Goal: Task Accomplishment & Management: Manage account settings

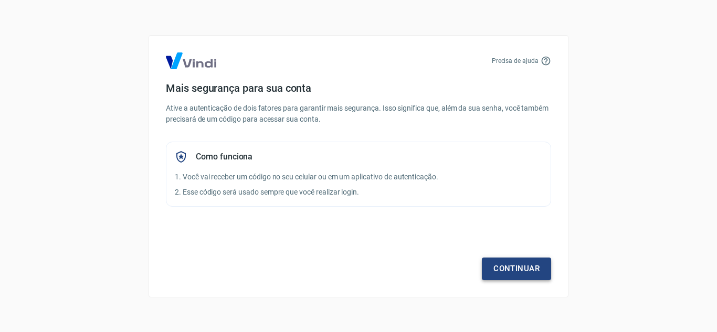
click at [502, 273] on link "Continuar" at bounding box center [516, 269] width 69 height 22
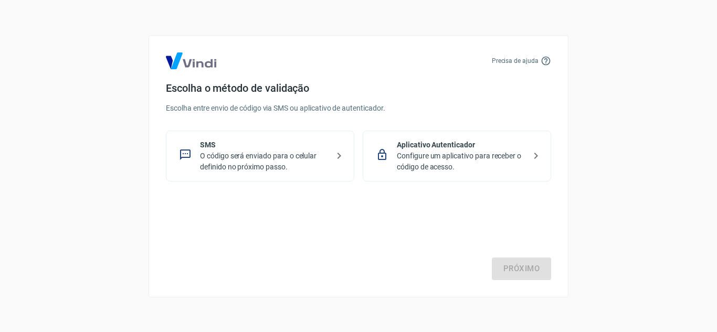
click at [299, 163] on p "O código será enviado para o celular definido no próximo passo." at bounding box center [264, 162] width 129 height 22
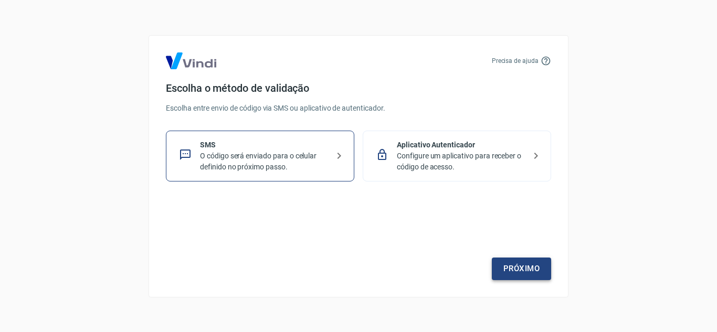
click at [511, 270] on link "Próximo" at bounding box center [521, 269] width 59 height 22
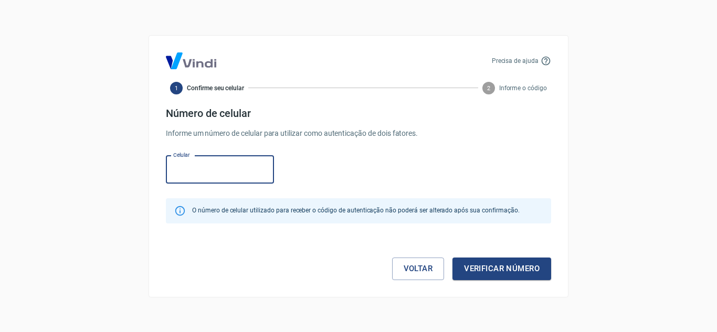
click at [246, 172] on input "Celular" at bounding box center [220, 170] width 108 height 28
click at [243, 172] on input "Celular" at bounding box center [220, 170] width 108 height 28
click at [500, 269] on button "Verificar número" at bounding box center [501, 269] width 99 height 22
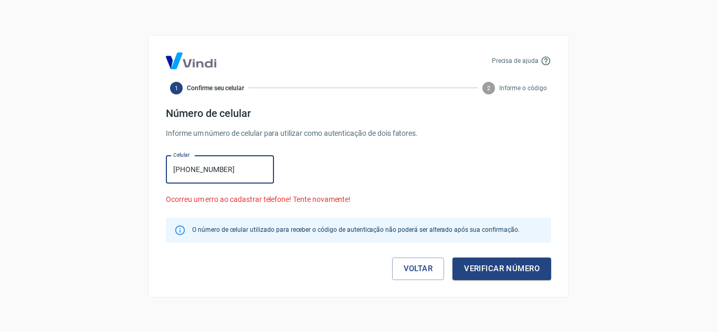
click at [189, 169] on input "(35) 9767-7415" at bounding box center [220, 170] width 108 height 28
type input "(35) 99767-7415"
click at [531, 277] on button "Verificar número" at bounding box center [501, 269] width 99 height 22
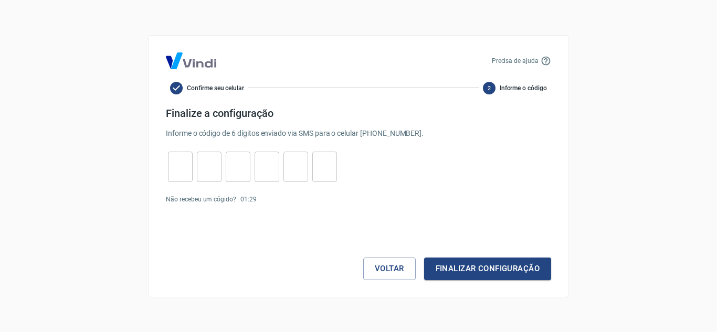
click at [175, 163] on input "tel" at bounding box center [180, 166] width 25 height 23
click at [171, 163] on input "tel" at bounding box center [180, 166] width 25 height 23
type input "5"
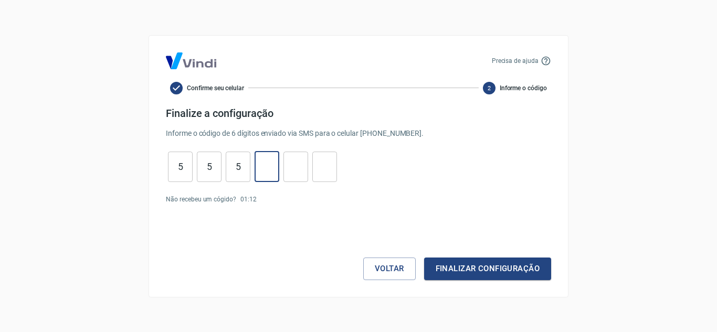
type input "3"
type input "2"
click at [490, 274] on button "Finalizar configuração" at bounding box center [487, 269] width 127 height 22
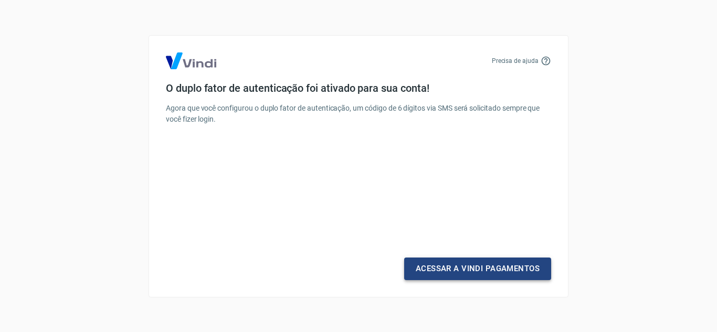
click at [455, 267] on link "Acessar a Vindi Pagamentos" at bounding box center [477, 269] width 147 height 22
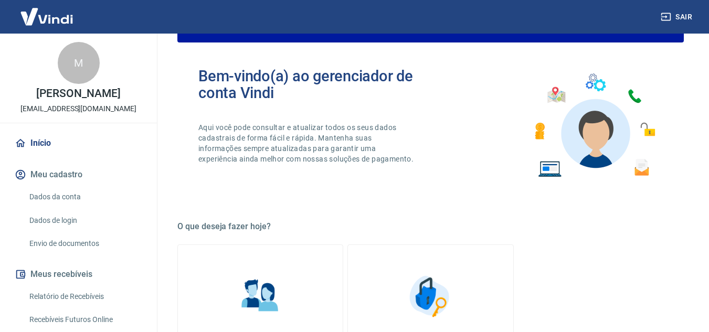
scroll to position [251, 0]
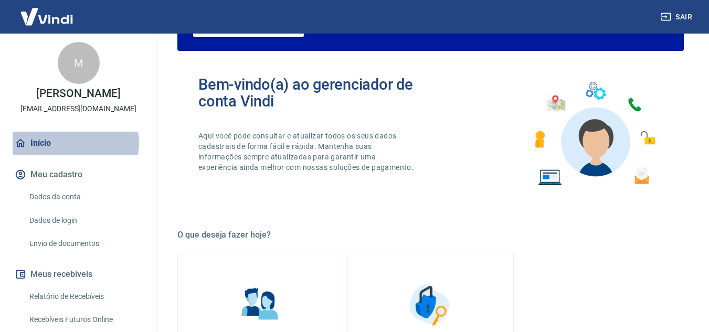
click at [75, 143] on link "Início" at bounding box center [79, 143] width 132 height 23
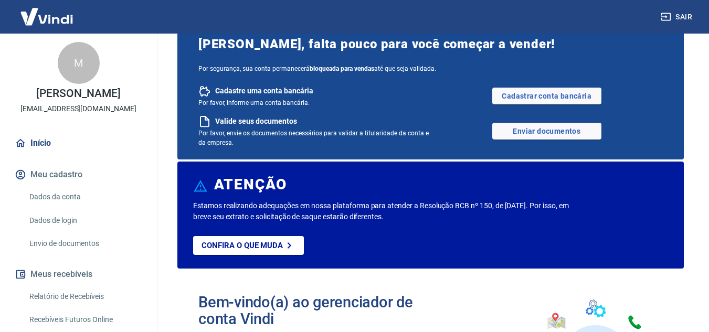
scroll to position [0, 0]
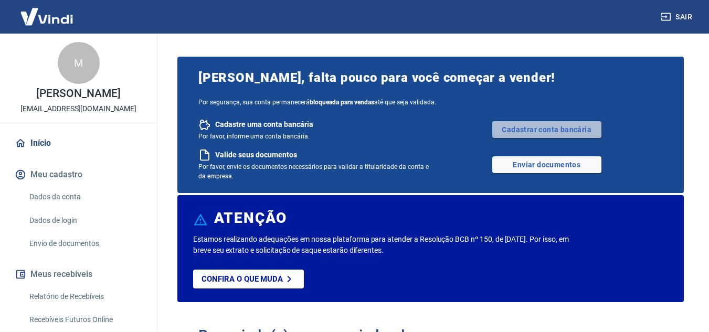
click at [512, 127] on link "Cadastrar conta bancária" at bounding box center [546, 129] width 109 height 17
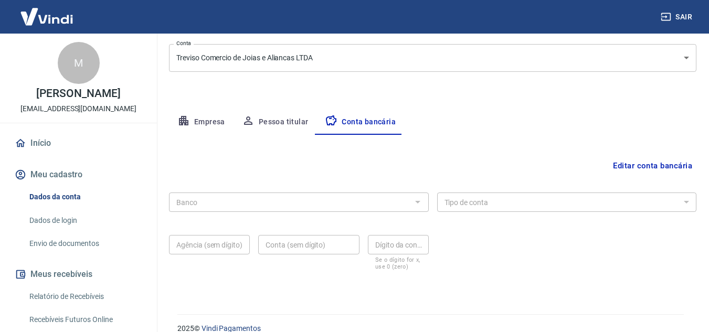
scroll to position [146, 0]
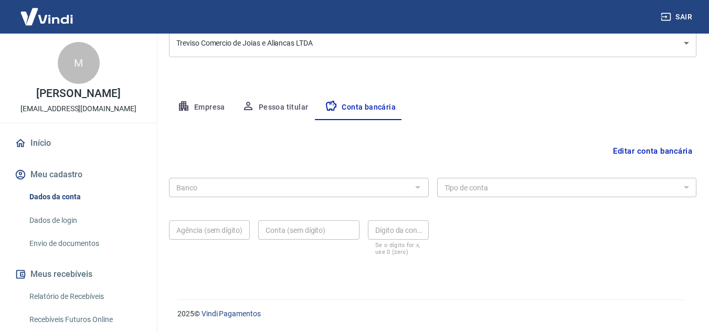
click at [653, 152] on button "Editar conta bancária" at bounding box center [653, 151] width 88 height 20
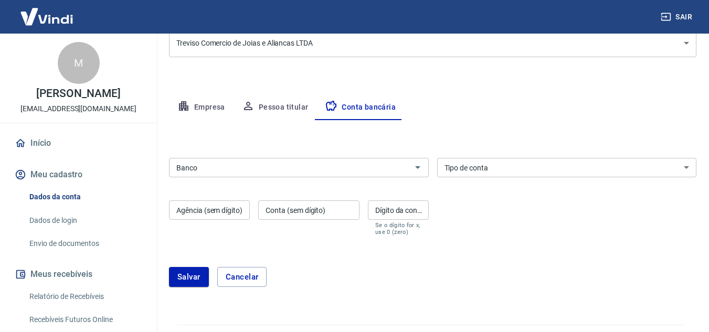
click at [192, 168] on div "Banco Banco" at bounding box center [299, 167] width 260 height 19
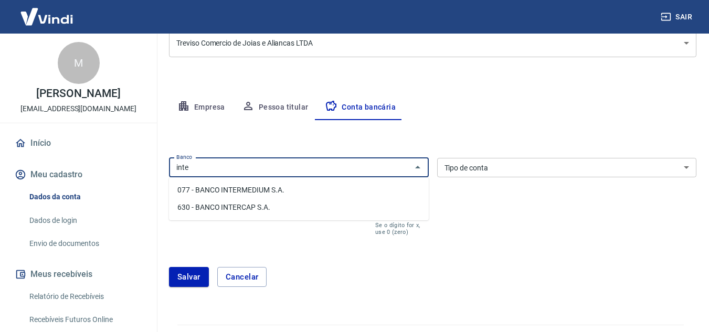
type input "inter"
drag, startPoint x: 229, startPoint y: 166, endPoint x: 144, endPoint y: 161, distance: 85.2
click at [144, 161] on div "Sair M Mauricio Gaioti da Silva financeiro@trevisoaliancas.com.br Início Meu ca…" at bounding box center [354, 20] width 709 height 332
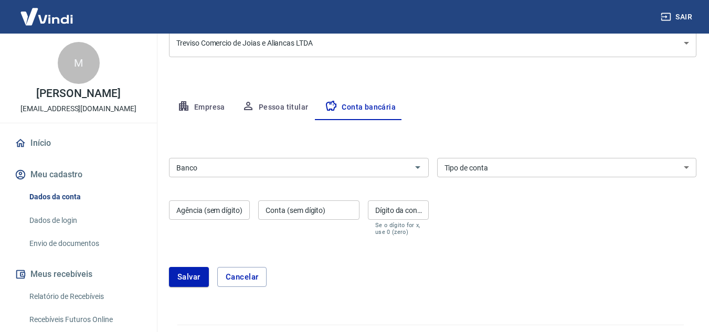
click at [247, 171] on input "Banco" at bounding box center [290, 167] width 236 height 13
click at [190, 174] on input "Banco" at bounding box center [290, 167] width 236 height 13
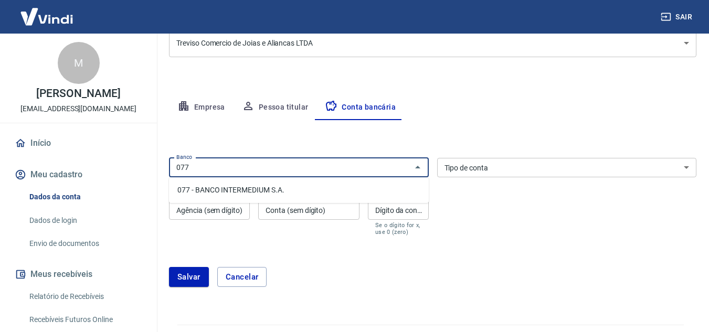
type input "077"
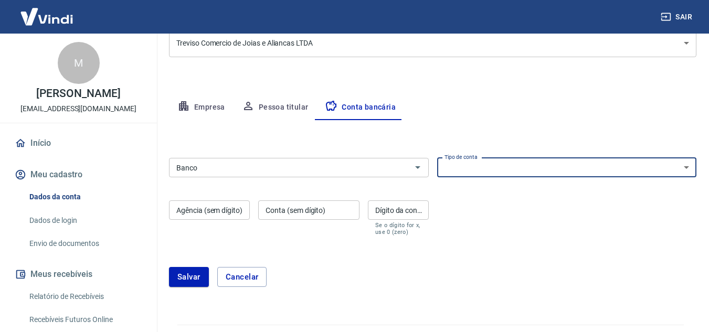
click at [193, 172] on input "Banco" at bounding box center [290, 167] width 236 height 13
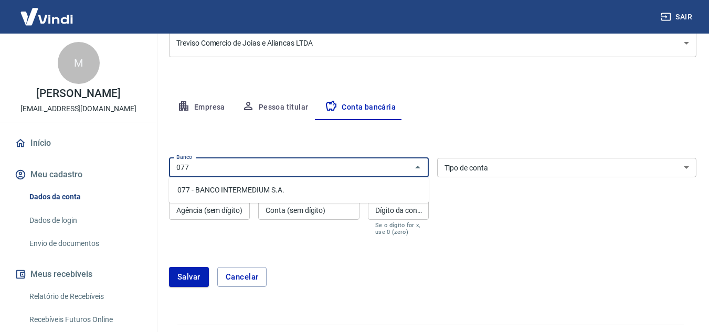
click at [214, 184] on li "077 - BANCO INTERMEDIUM S.A." at bounding box center [299, 190] width 260 height 17
type input "077 - BANCO INTERMEDIUM S.A."
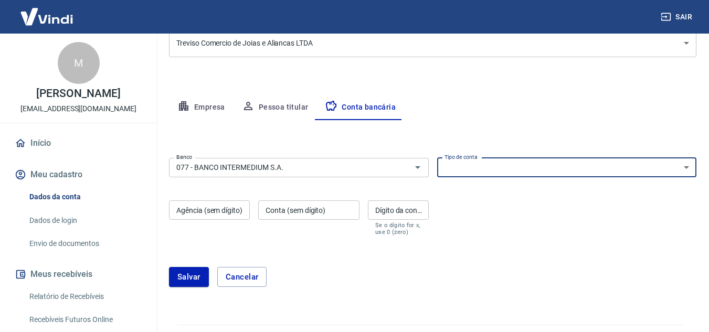
click at [475, 168] on select "Conta Corrente Conta Poupança" at bounding box center [567, 167] width 260 height 19
select select "1"
click at [437, 158] on select "Conta Corrente Conta Poupança" at bounding box center [567, 167] width 260 height 19
click at [240, 216] on input "Agência (sem dígito)" at bounding box center [209, 209] width 81 height 19
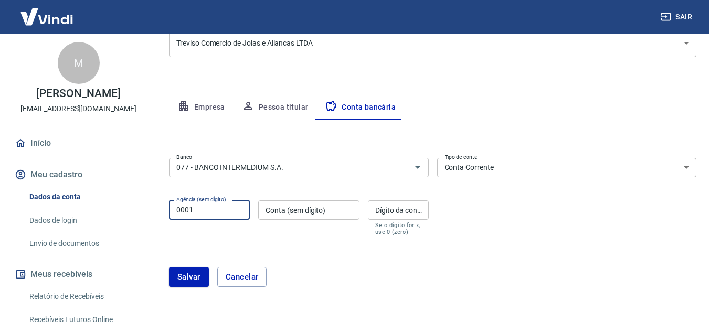
type input "0001"
click at [267, 210] on label "Conta (sem dígito)" at bounding box center [296, 210] width 60 height 10
click at [267, 210] on input "Conta (sem dígito)" at bounding box center [308, 209] width 101 height 19
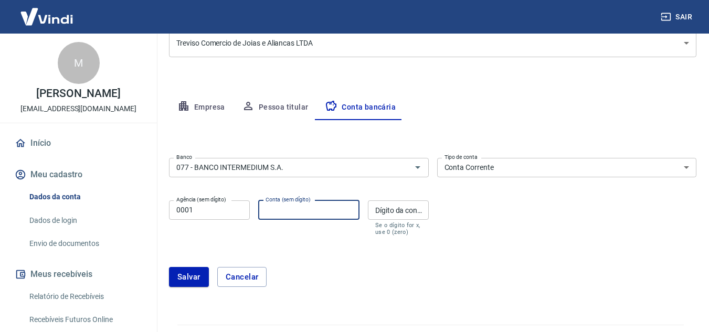
paste input "044168554"
type input "044168554"
click at [370, 208] on input "Dígito da conta" at bounding box center [398, 209] width 61 height 19
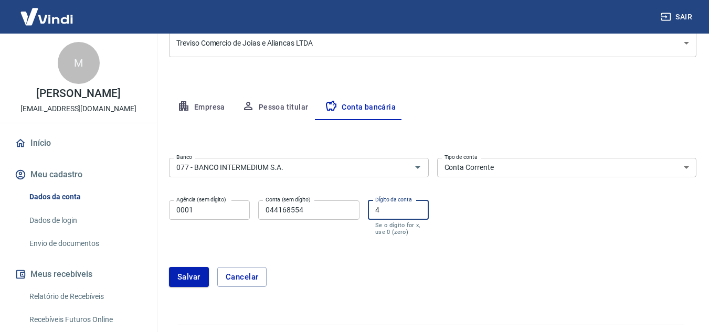
type input "4"
click at [199, 280] on button "Salvar" at bounding box center [189, 277] width 40 height 20
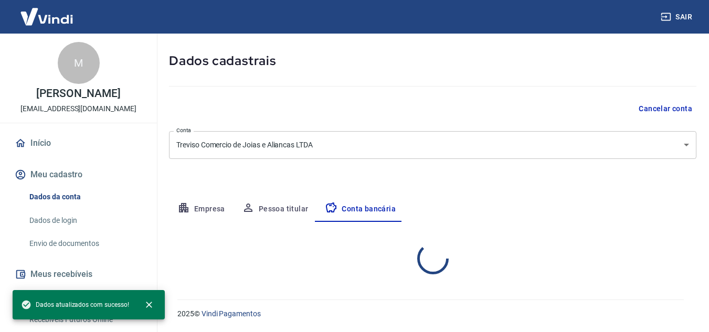
select select "1"
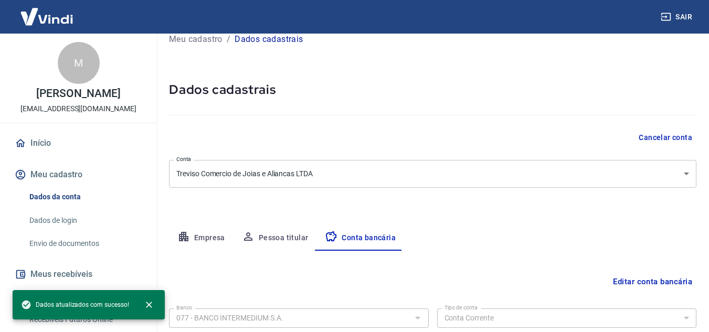
scroll to position [0, 0]
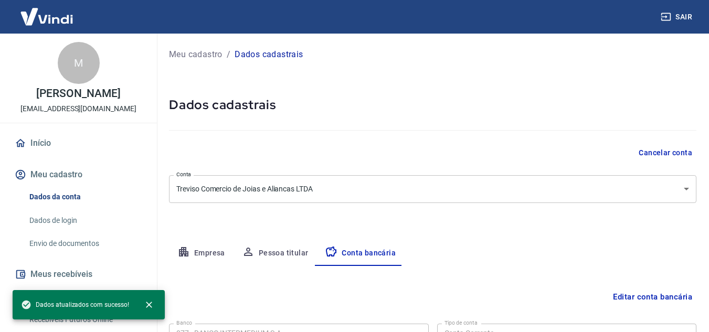
click at [65, 19] on img at bounding box center [47, 17] width 68 height 32
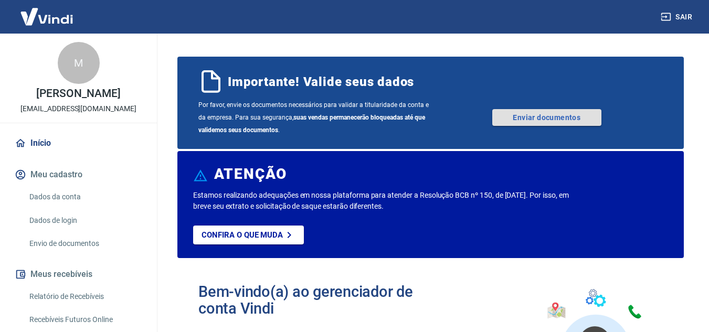
click at [539, 124] on link "Enviar documentos" at bounding box center [546, 117] width 109 height 17
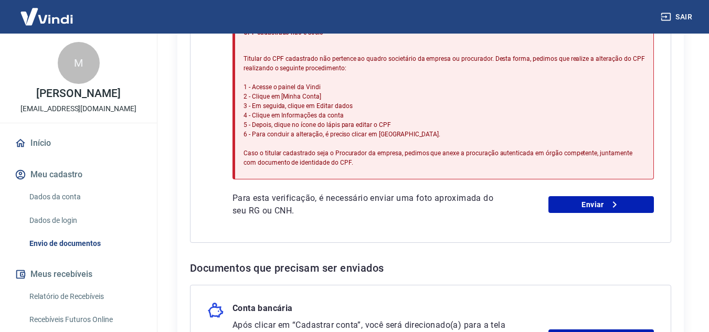
scroll to position [327, 0]
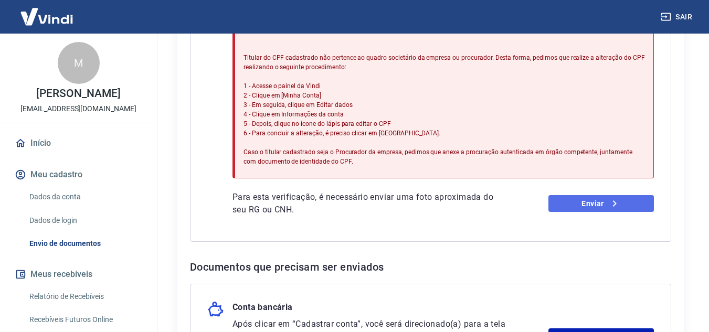
click at [559, 205] on link "Enviar" at bounding box center [600, 203] width 105 height 17
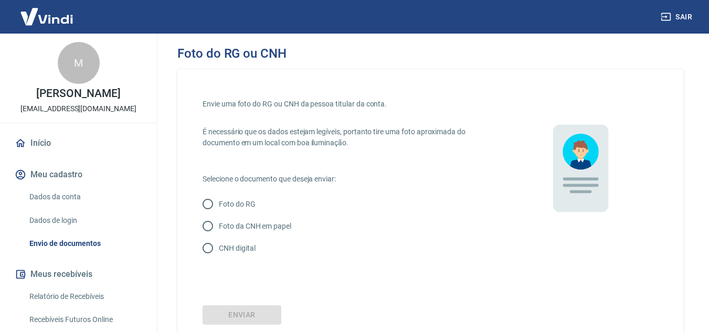
click at [250, 224] on p "Foto da CNH em papel" at bounding box center [255, 226] width 72 height 11
click at [219, 224] on input "Foto da CNH em papel" at bounding box center [208, 226] width 22 height 22
radio input "true"
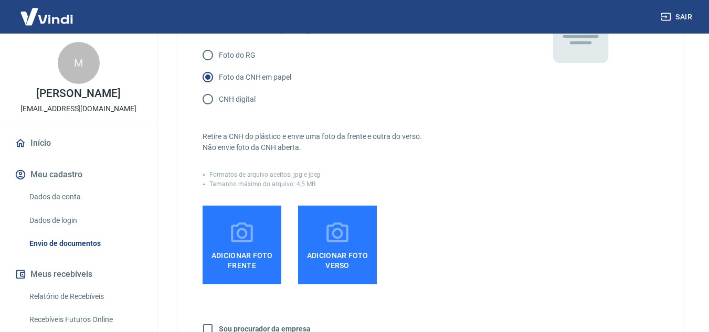
scroll to position [157, 0]
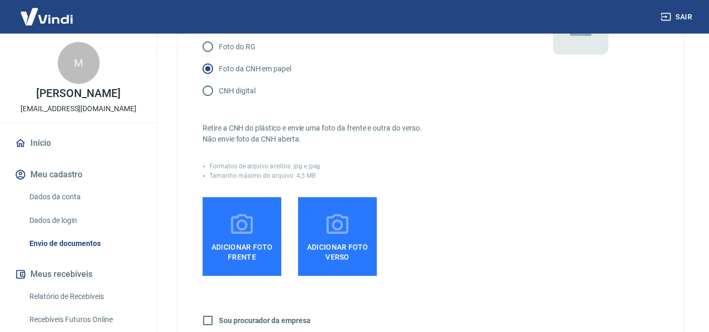
click at [263, 227] on label "Adicionar foto frente" at bounding box center [242, 236] width 79 height 79
click at [0, 0] on input "Adicionar foto frente" at bounding box center [0, 0] width 0 height 0
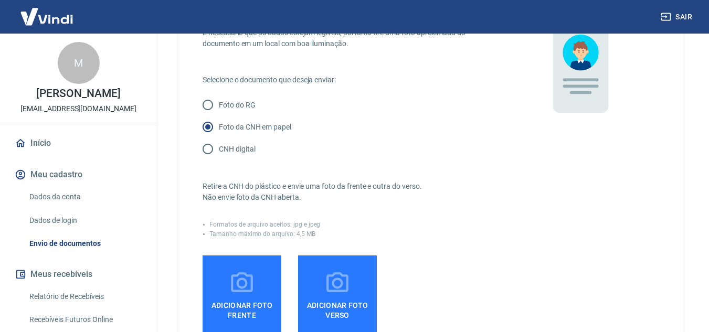
scroll to position [0, 0]
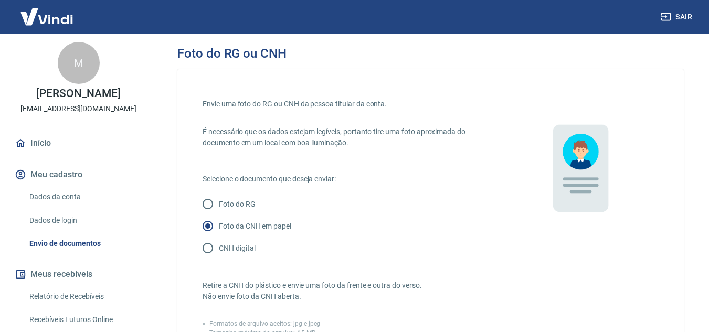
click at [231, 243] on p "CNH digital" at bounding box center [237, 248] width 36 height 11
click at [219, 242] on input "CNH digital" at bounding box center [208, 248] width 22 height 22
radio input "true"
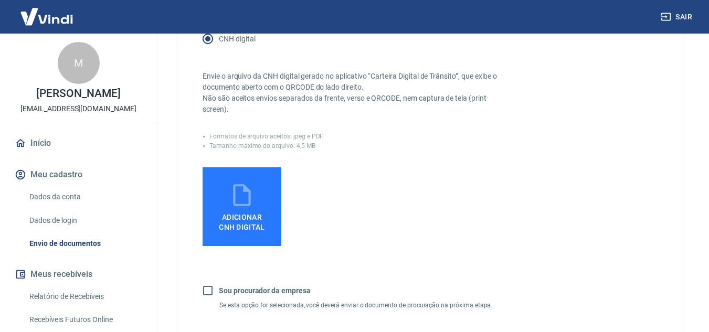
scroll to position [210, 0]
click at [256, 214] on span "Adicionar CNH Digital" at bounding box center [242, 222] width 46 height 19
click at [0, 0] on input "Adicionar CNH Digital" at bounding box center [0, 0] width 0 height 0
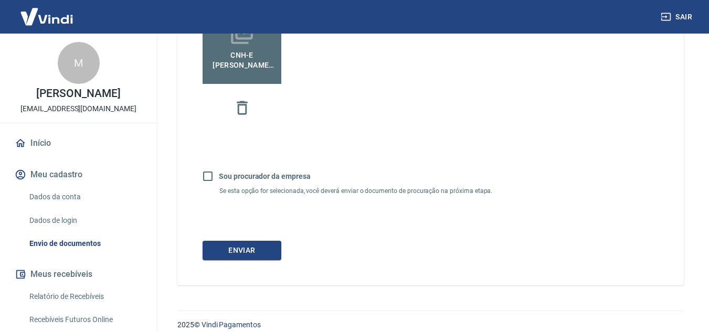
scroll to position [383, 0]
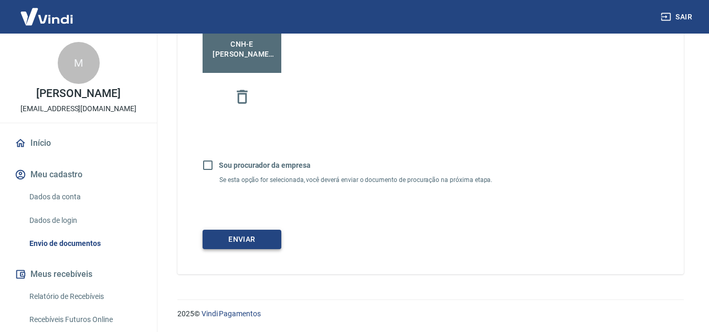
click at [273, 243] on button "Enviar" at bounding box center [242, 239] width 79 height 19
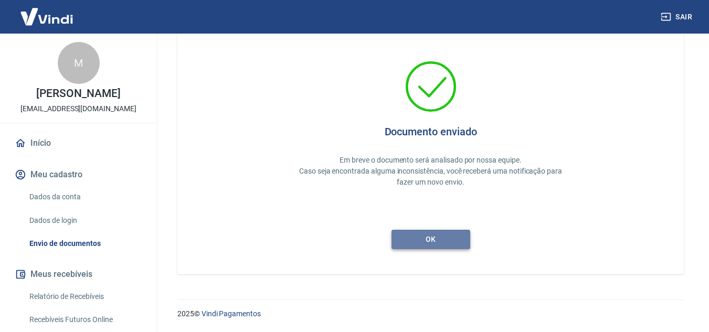
click at [392, 234] on button "ok" at bounding box center [430, 239] width 79 height 19
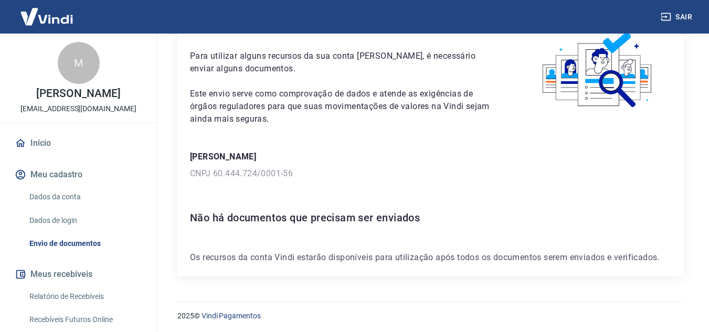
scroll to position [61, 0]
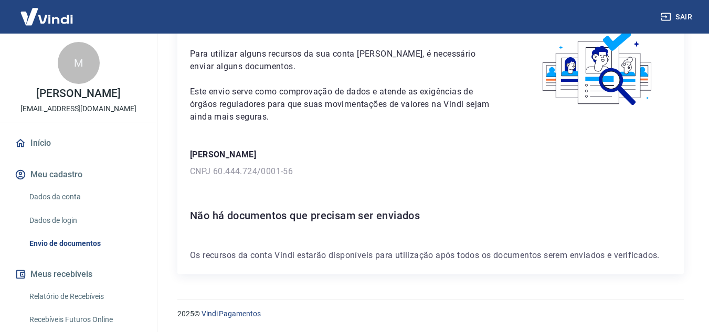
click at [56, 22] on img at bounding box center [47, 17] width 68 height 32
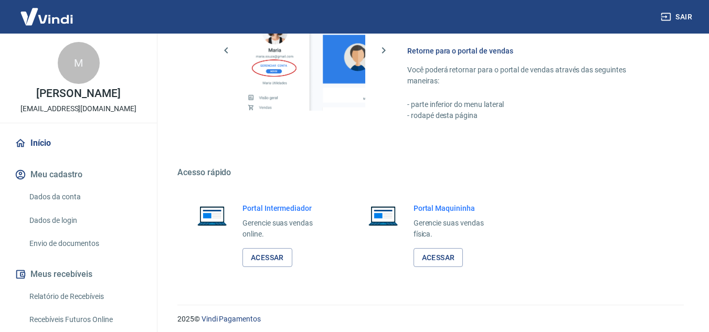
scroll to position [638, 0]
